Goal: Task Accomplishment & Management: Use online tool/utility

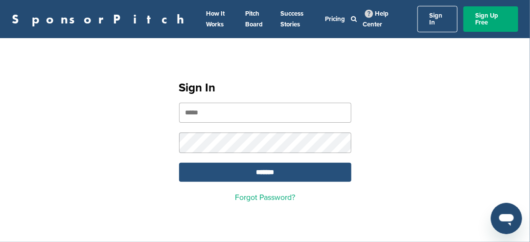
type input "**********"
click at [244, 170] on input "*******" at bounding box center [265, 172] width 172 height 19
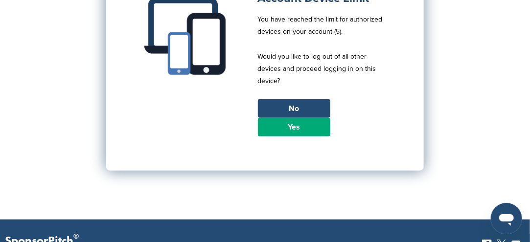
scroll to position [147, 0]
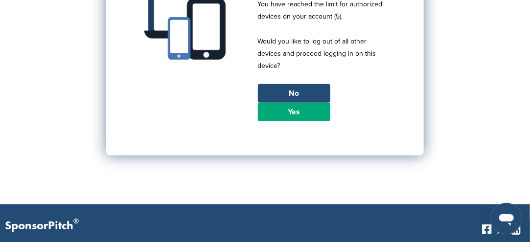
click at [286, 103] on link "Yes" at bounding box center [294, 112] width 72 height 19
click at [283, 104] on link "Yes" at bounding box center [294, 112] width 72 height 19
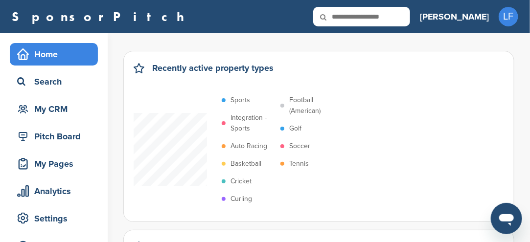
click at [246, 98] on p "Sports" at bounding box center [241, 100] width 20 height 11
click at [237, 117] on p "Integration - Sports" at bounding box center [253, 124] width 45 height 22
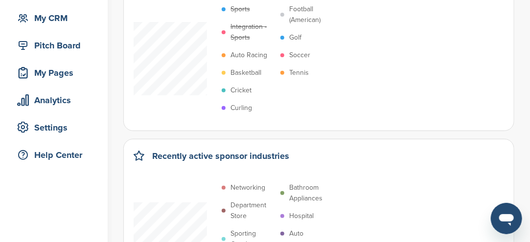
scroll to position [98, 0]
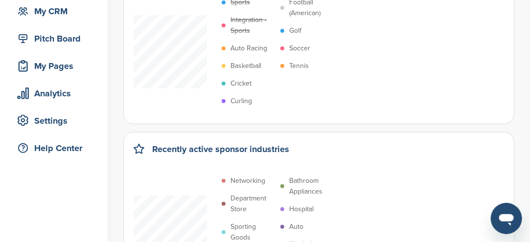
click at [298, 47] on p "Soccer" at bounding box center [299, 48] width 21 height 11
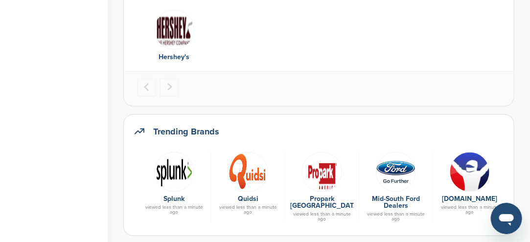
scroll to position [490, 0]
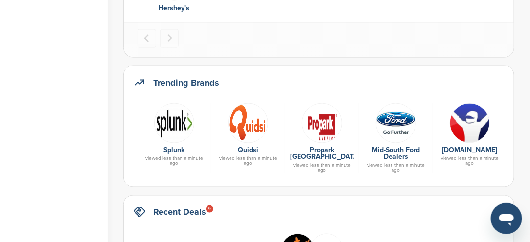
click at [255, 122] on img at bounding box center [248, 123] width 40 height 40
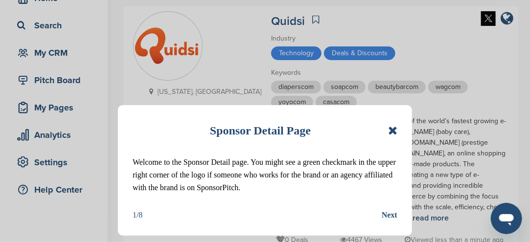
scroll to position [98, 0]
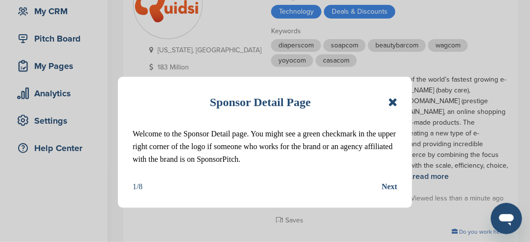
click at [394, 102] on icon at bounding box center [392, 102] width 9 height 12
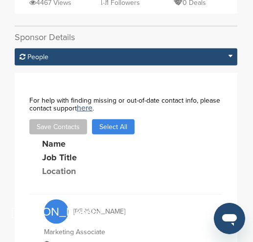
scroll to position [471, 0]
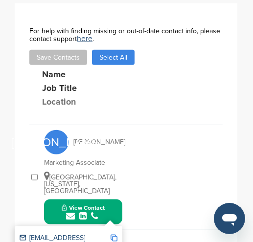
scroll to position [569, 0]
